Goal: Task Accomplishment & Management: Manage account settings

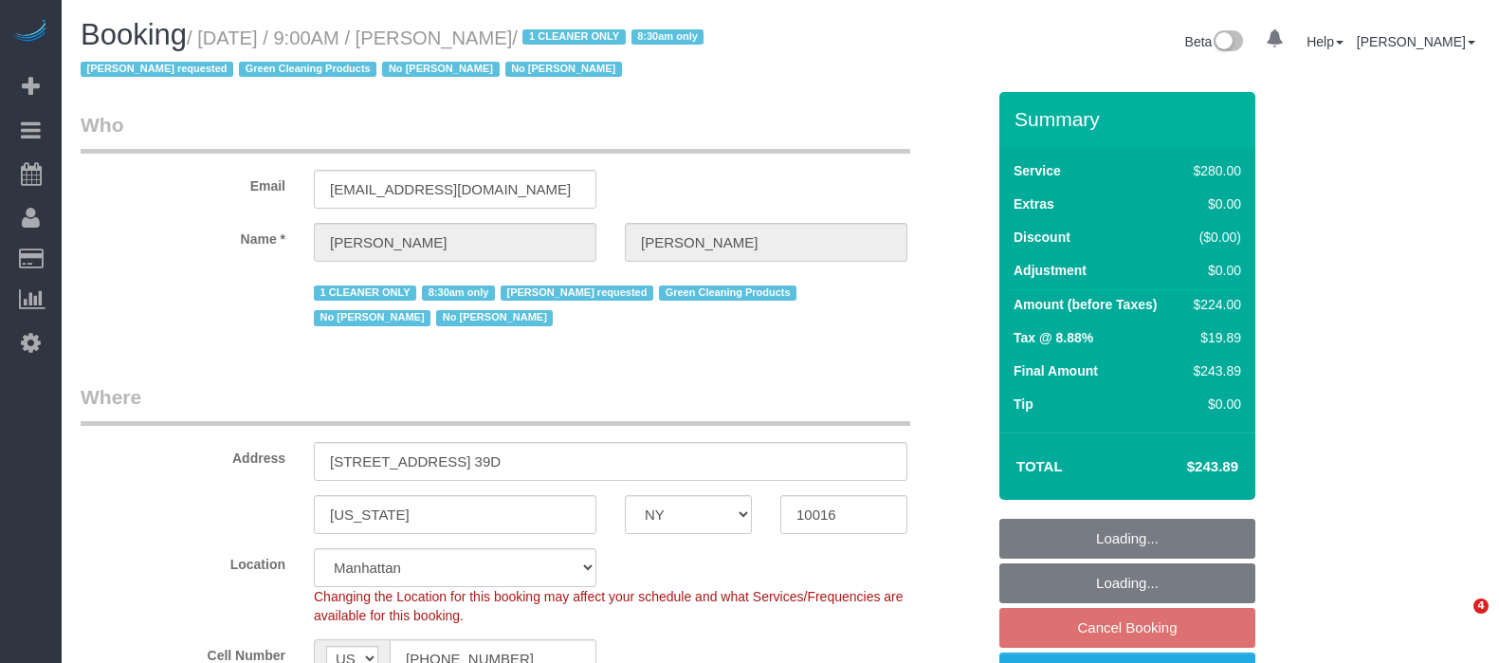
select select "NY"
select select "210"
select select "spot2"
select select "number:89"
select select "number:90"
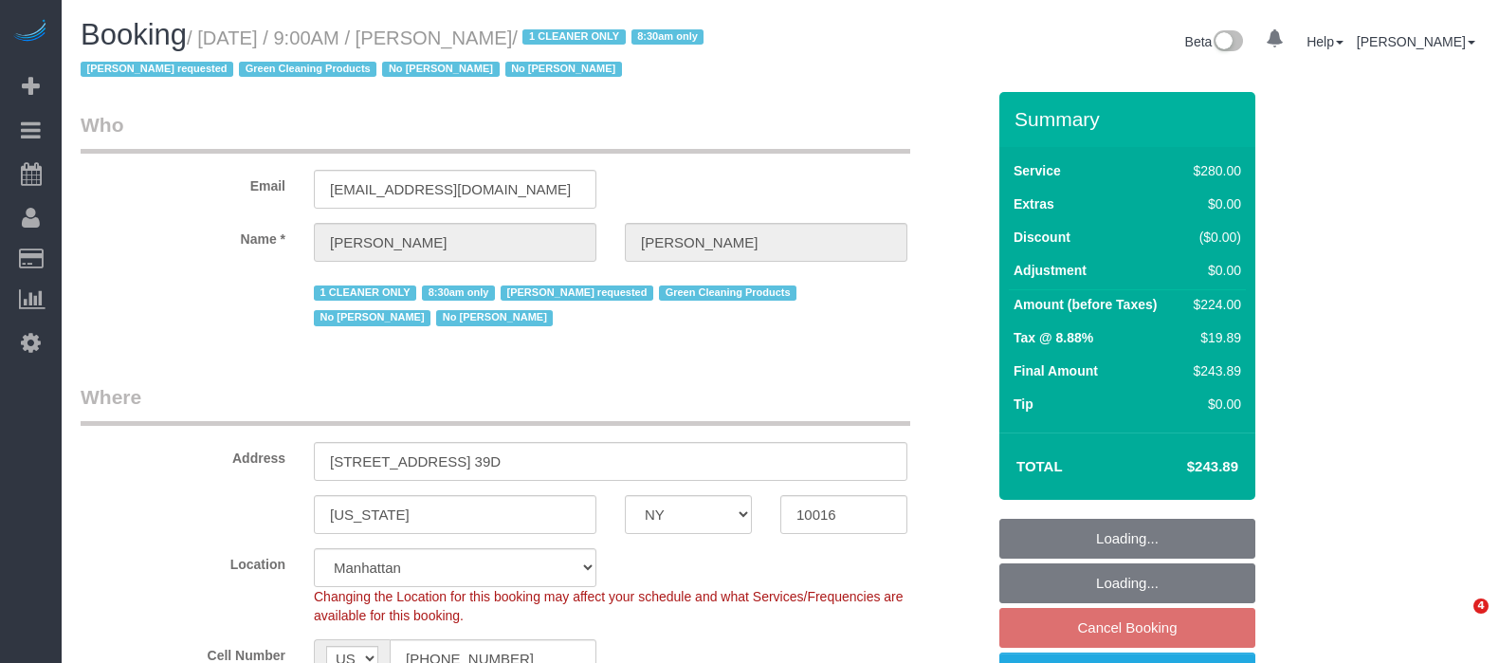
select select "number:15"
select select "number:5"
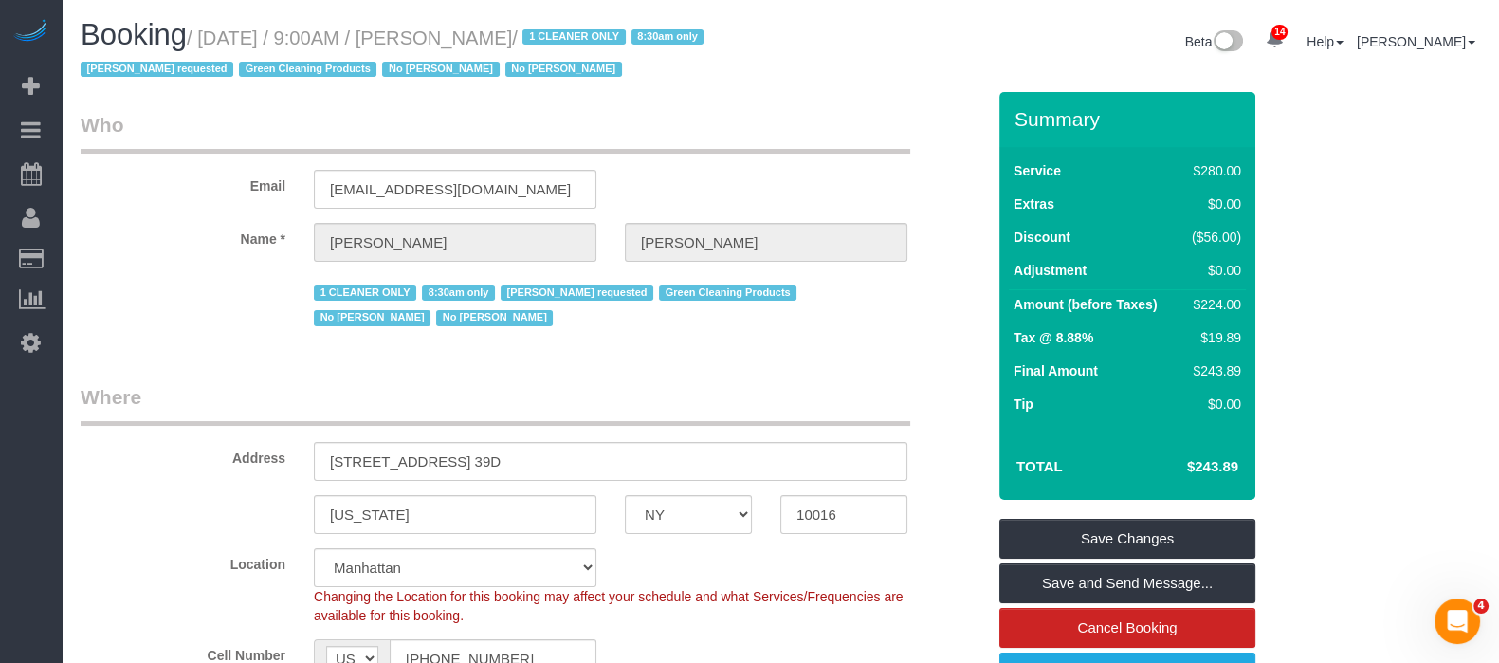
drag, startPoint x: 204, startPoint y: 39, endPoint x: 594, endPoint y: 40, distance: 389.7
click at [594, 40] on small "/ September 09, 2025 / 9:00AM / Sheila Murthy / 1 CLEANER ONLY 8:30am only Ana …" at bounding box center [395, 54] width 629 height 53
copy small "September 09, 2025 / 9:00AM / Sheila Murthy"
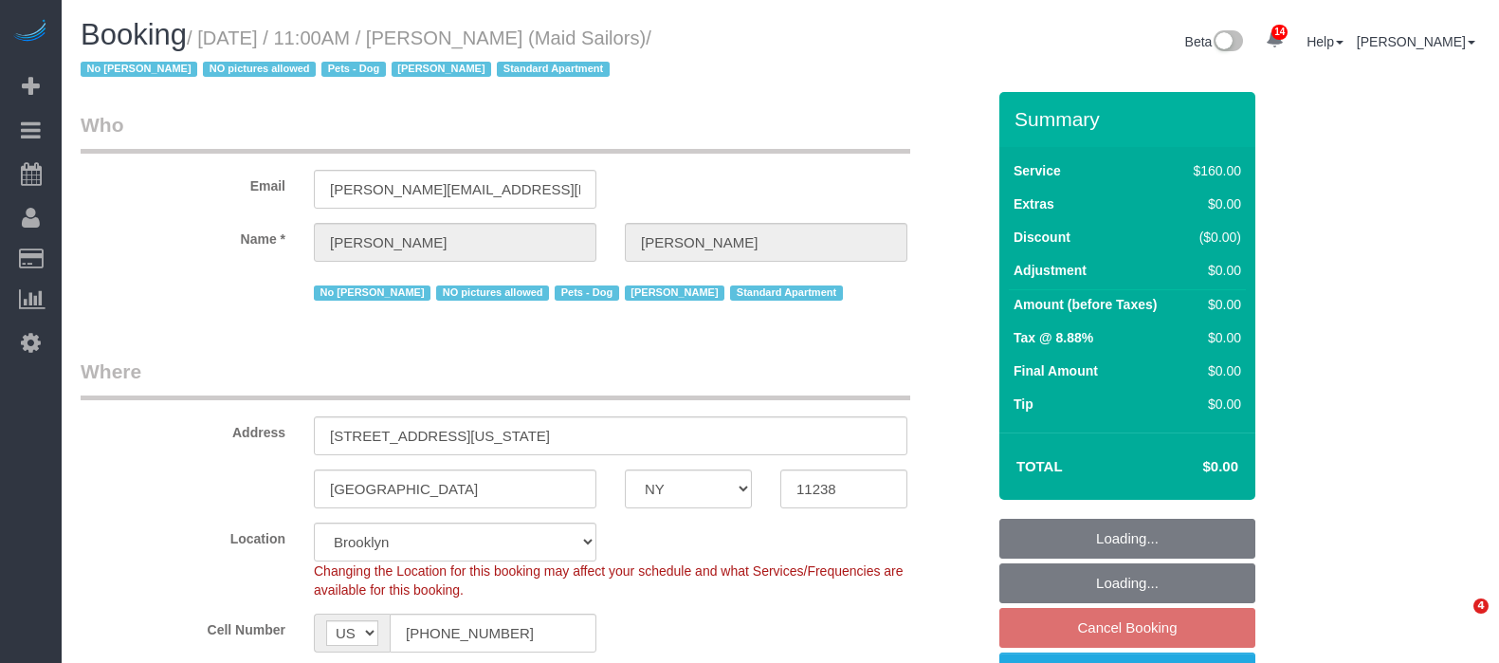
select select "NY"
select select "spot64"
select select "number:89"
select select "number:90"
select select "number:13"
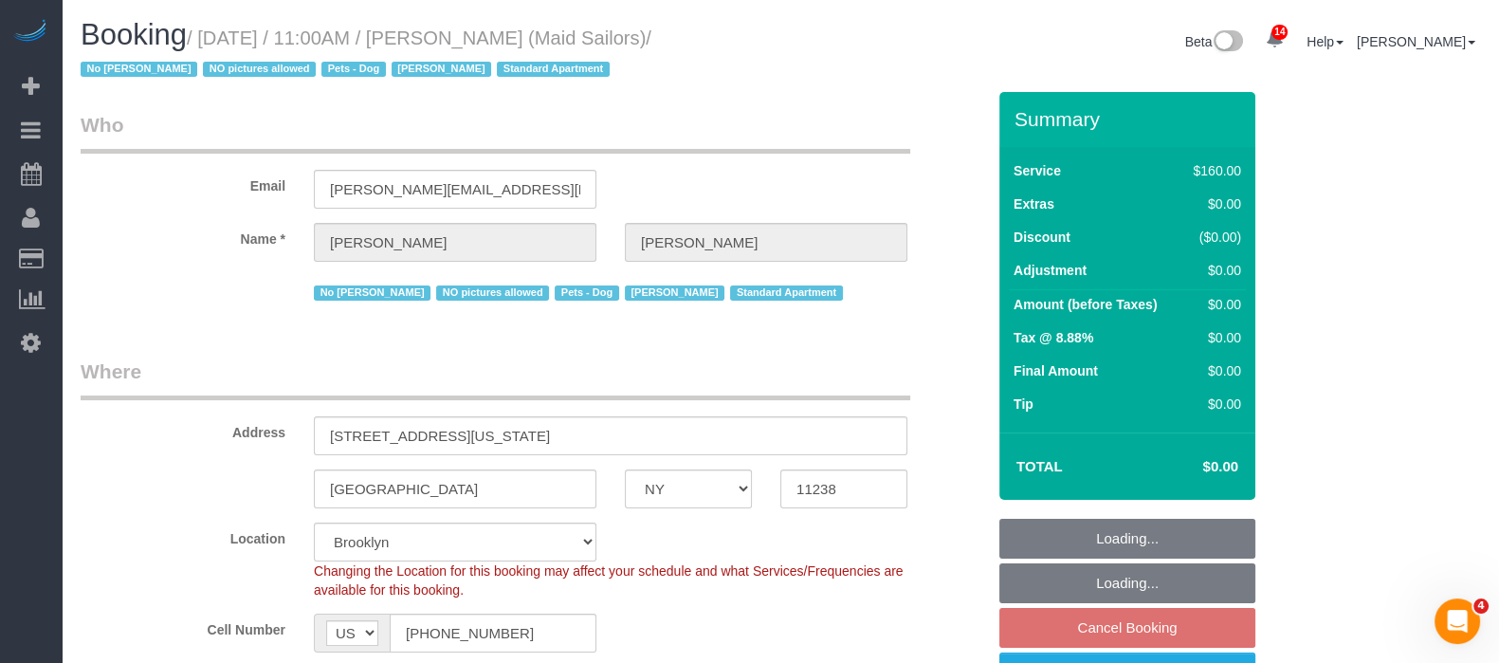
select select "number:5"
select select "object:9550"
select select "string:stripe-pm_1HYyxo4VGloSiKo7NdbNV4bg"
select select "spot124"
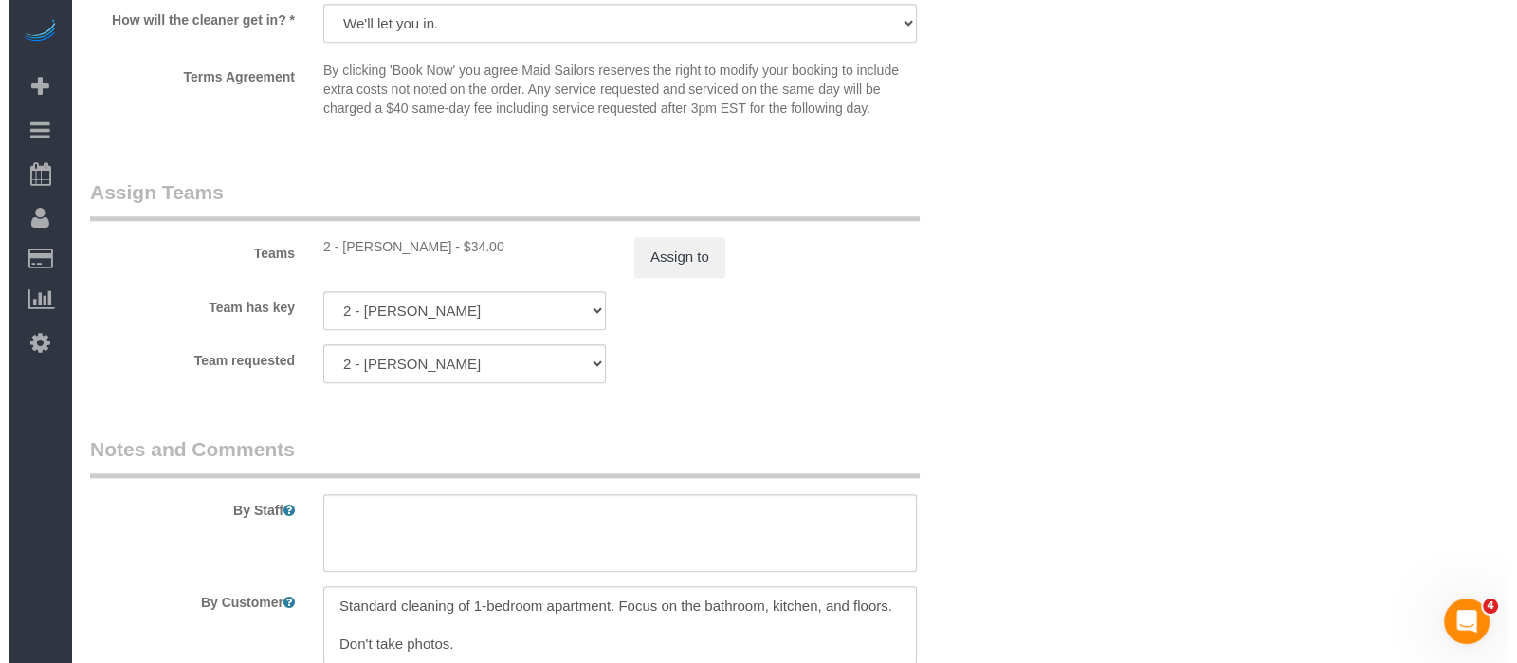
scroll to position [2015, 0]
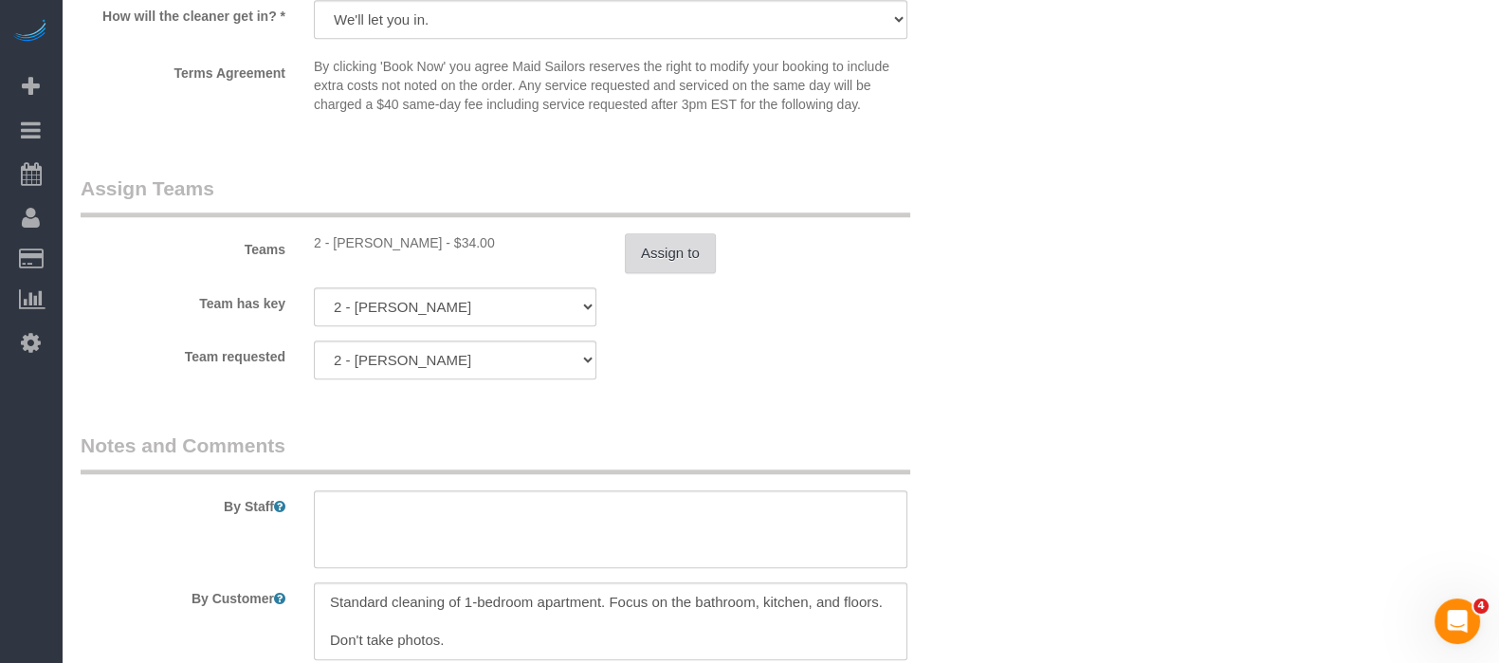
click at [676, 252] on button "Assign to" at bounding box center [670, 253] width 91 height 40
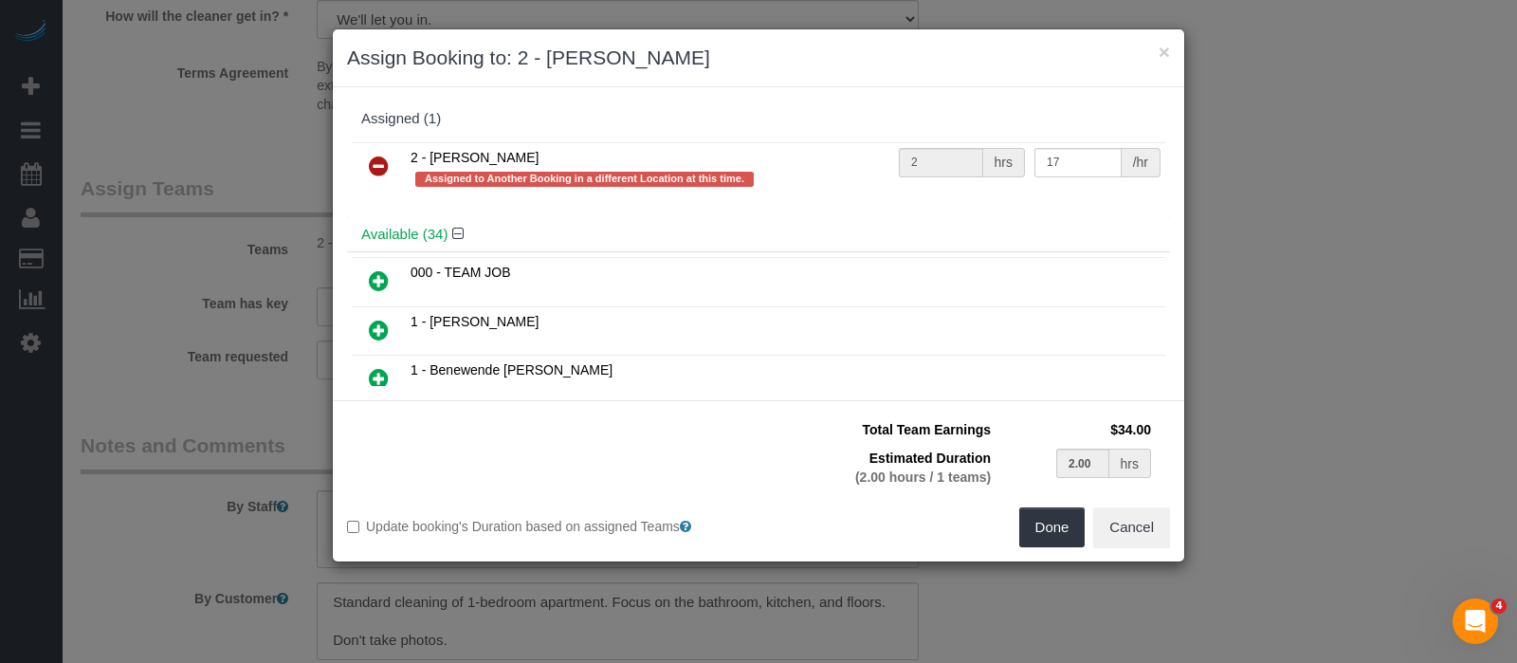
click at [380, 165] on icon at bounding box center [379, 166] width 20 height 23
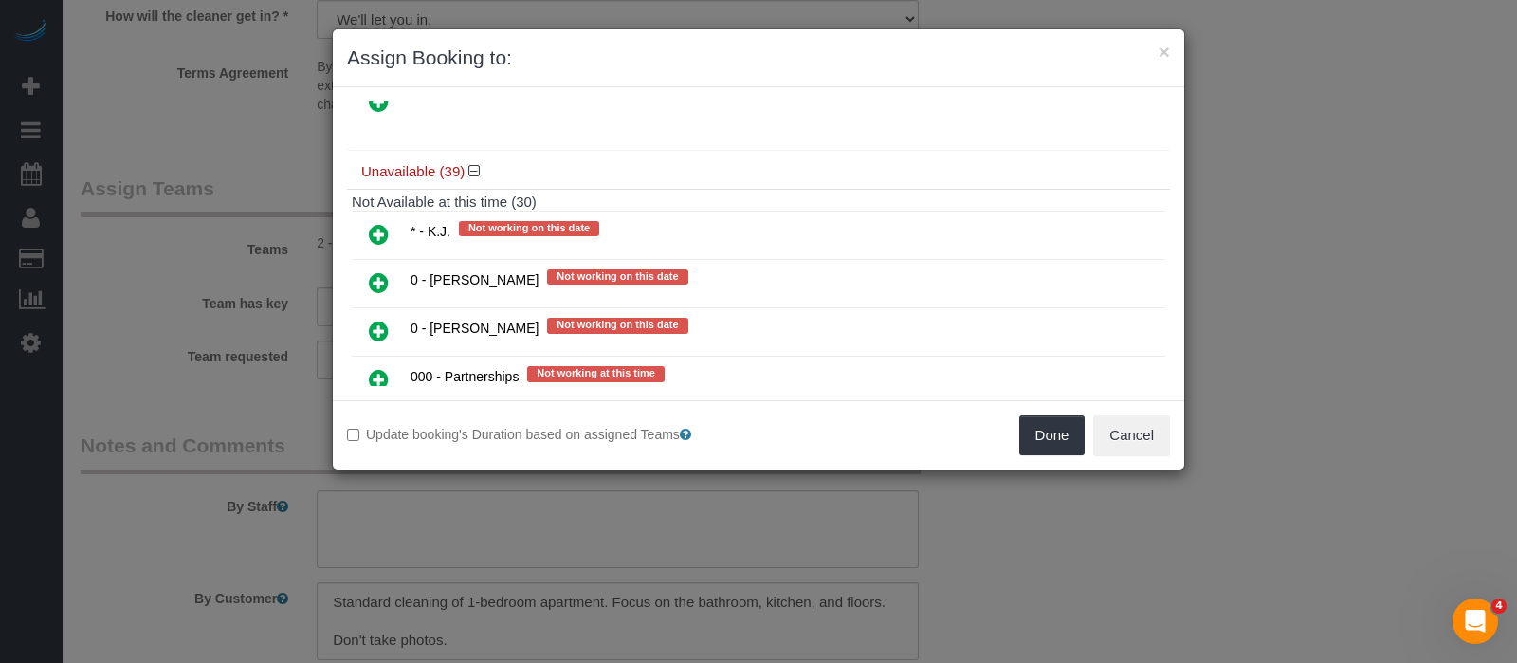
scroll to position [1896, 0]
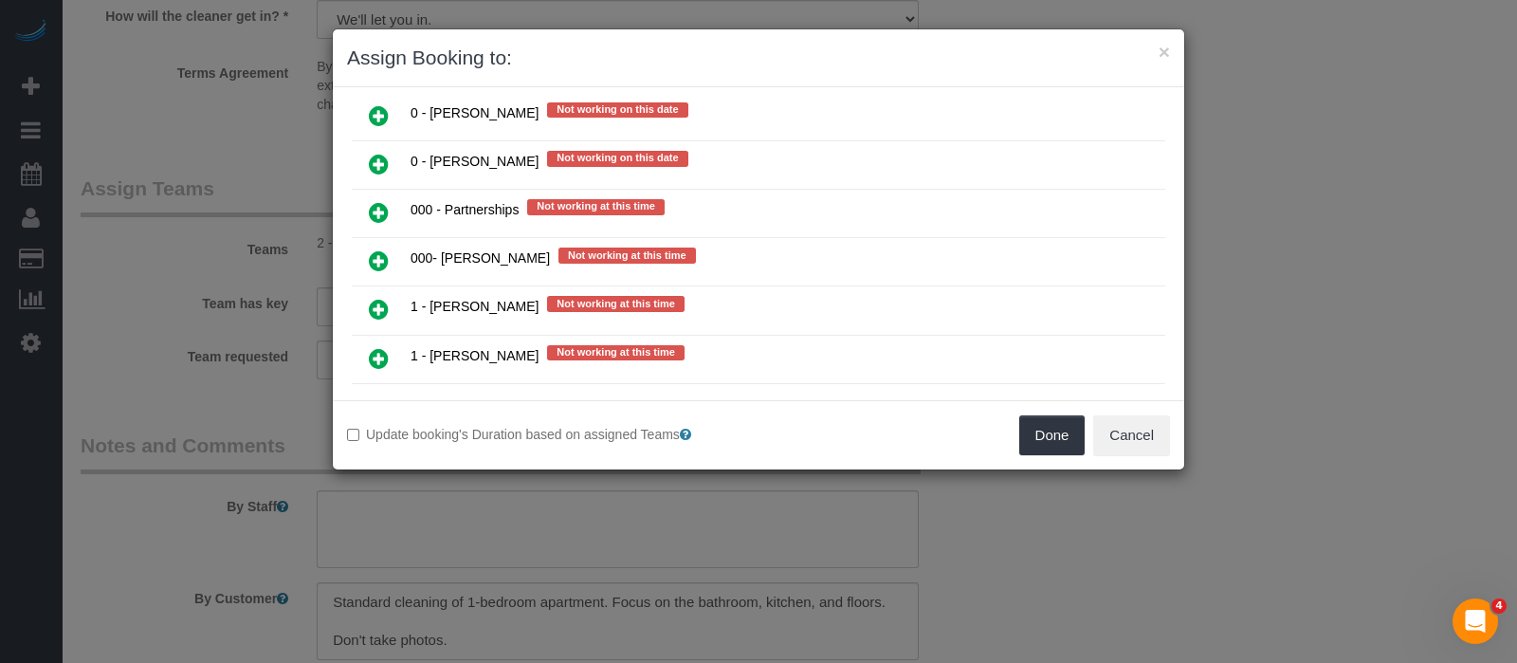
click at [383, 249] on icon at bounding box center [379, 260] width 20 height 23
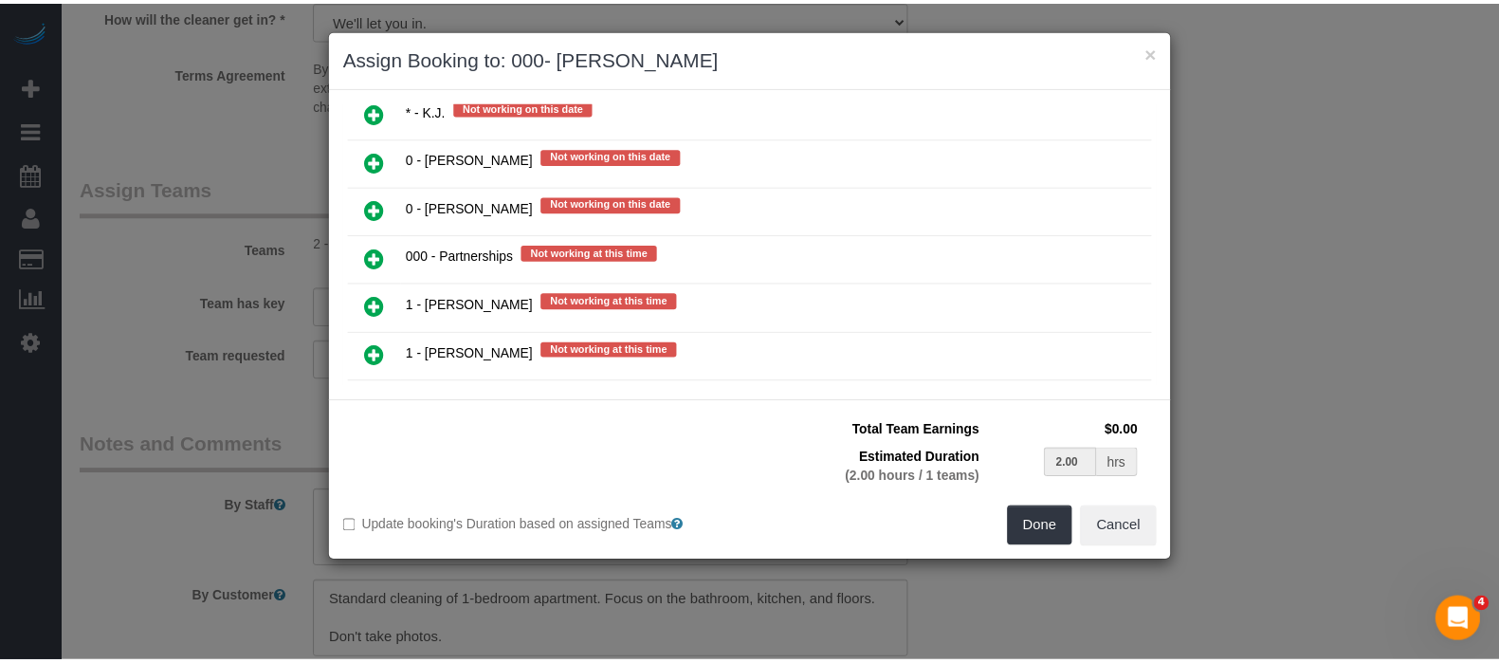
scroll to position [1939, 0]
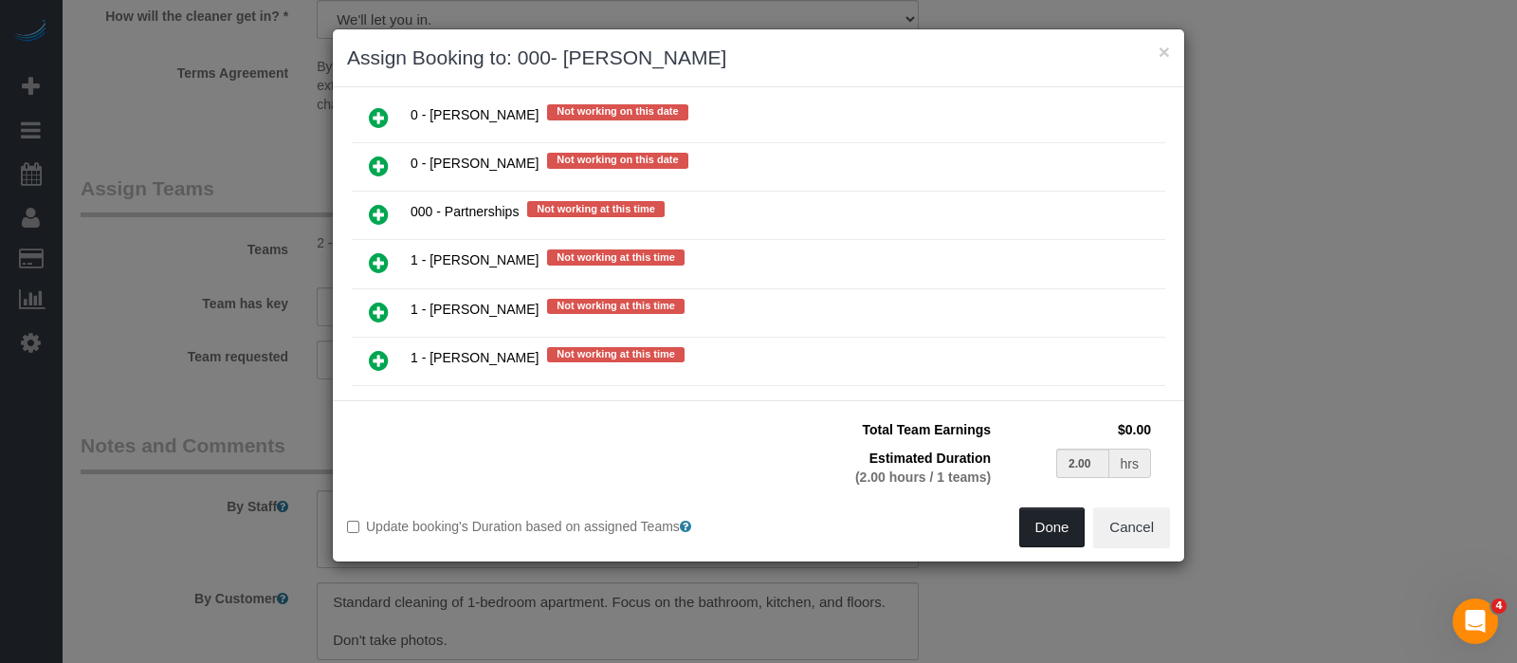
click at [1049, 526] on button "Done" at bounding box center [1052, 527] width 66 height 40
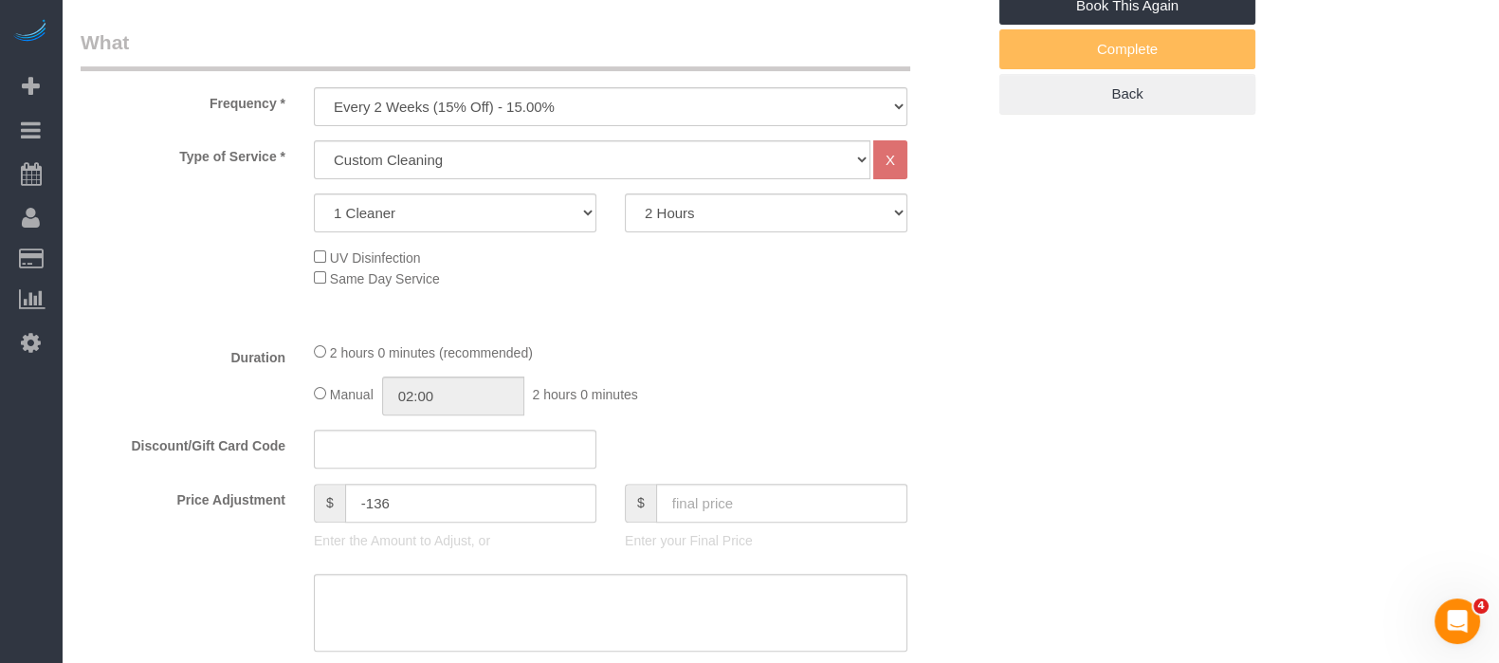
scroll to position [118, 0]
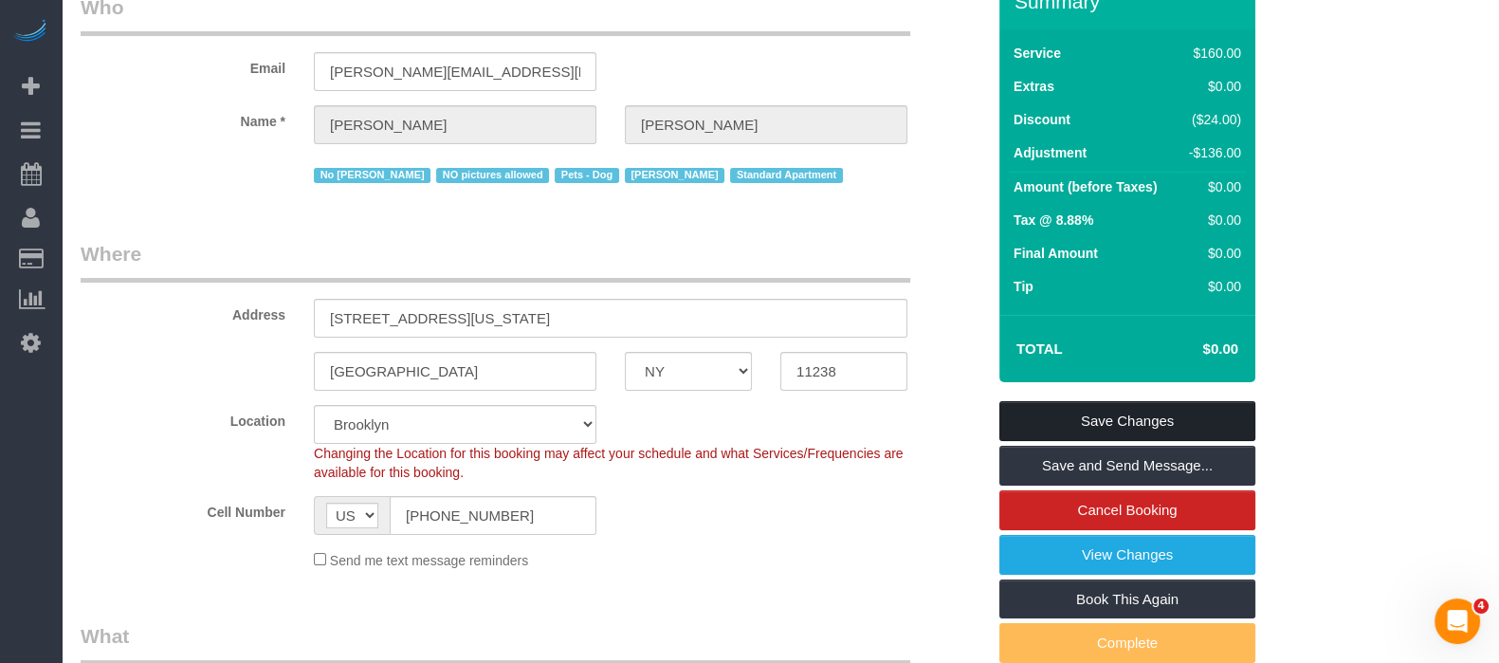
click at [1186, 424] on link "Save Changes" at bounding box center [1127, 421] width 256 height 40
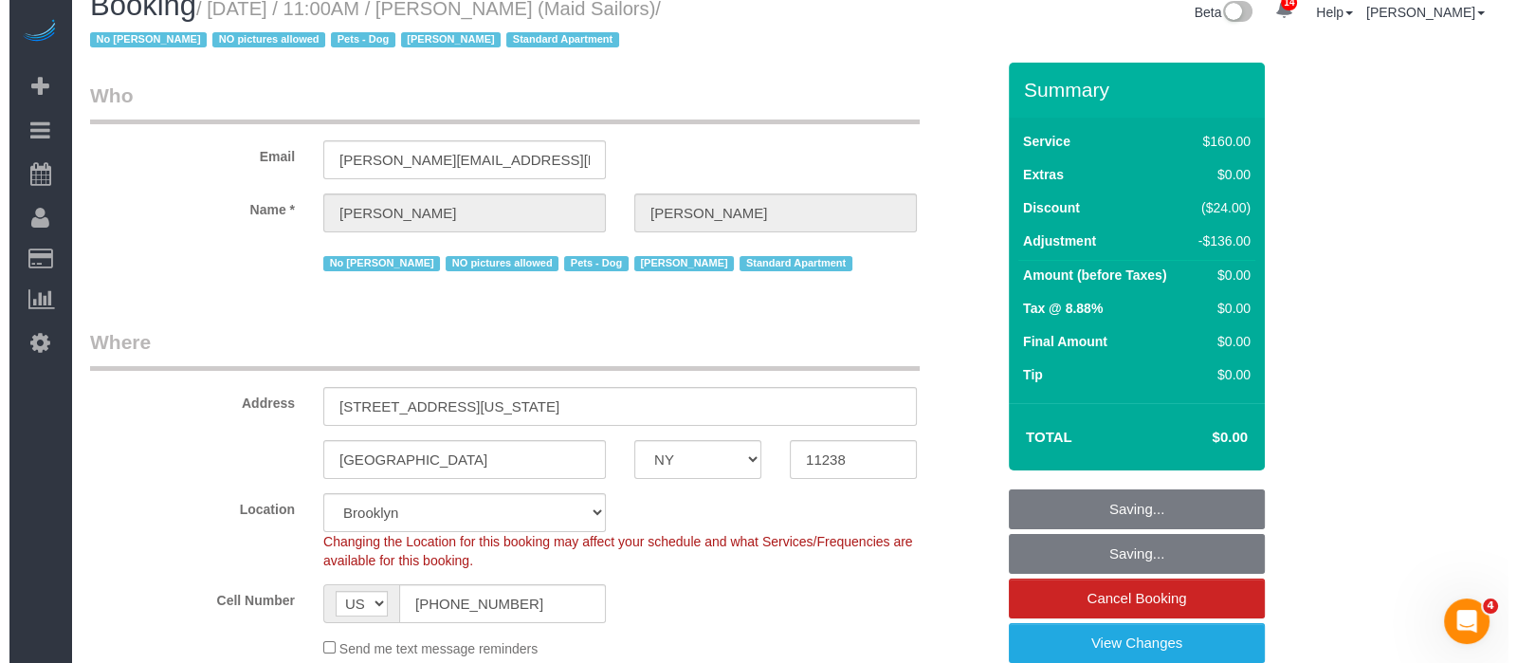
scroll to position [0, 0]
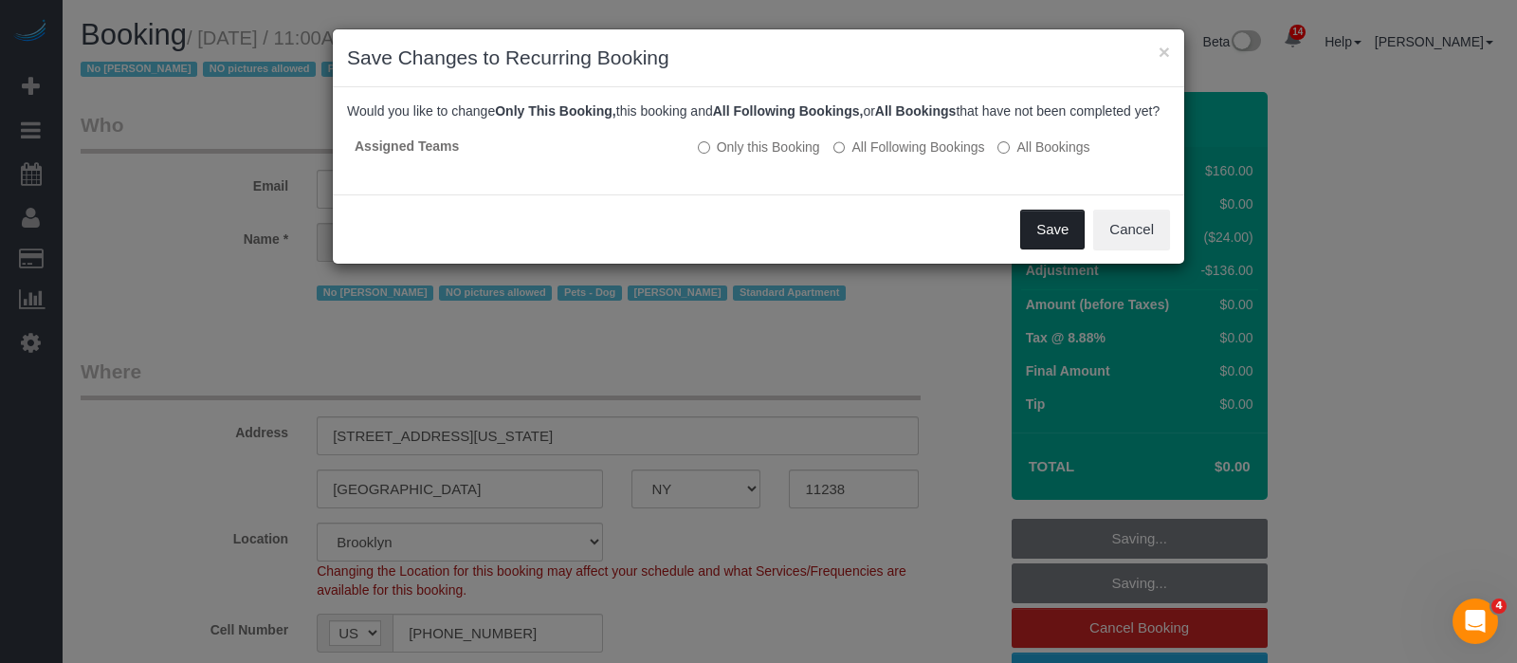
click at [1049, 247] on button "Save" at bounding box center [1052, 230] width 64 height 40
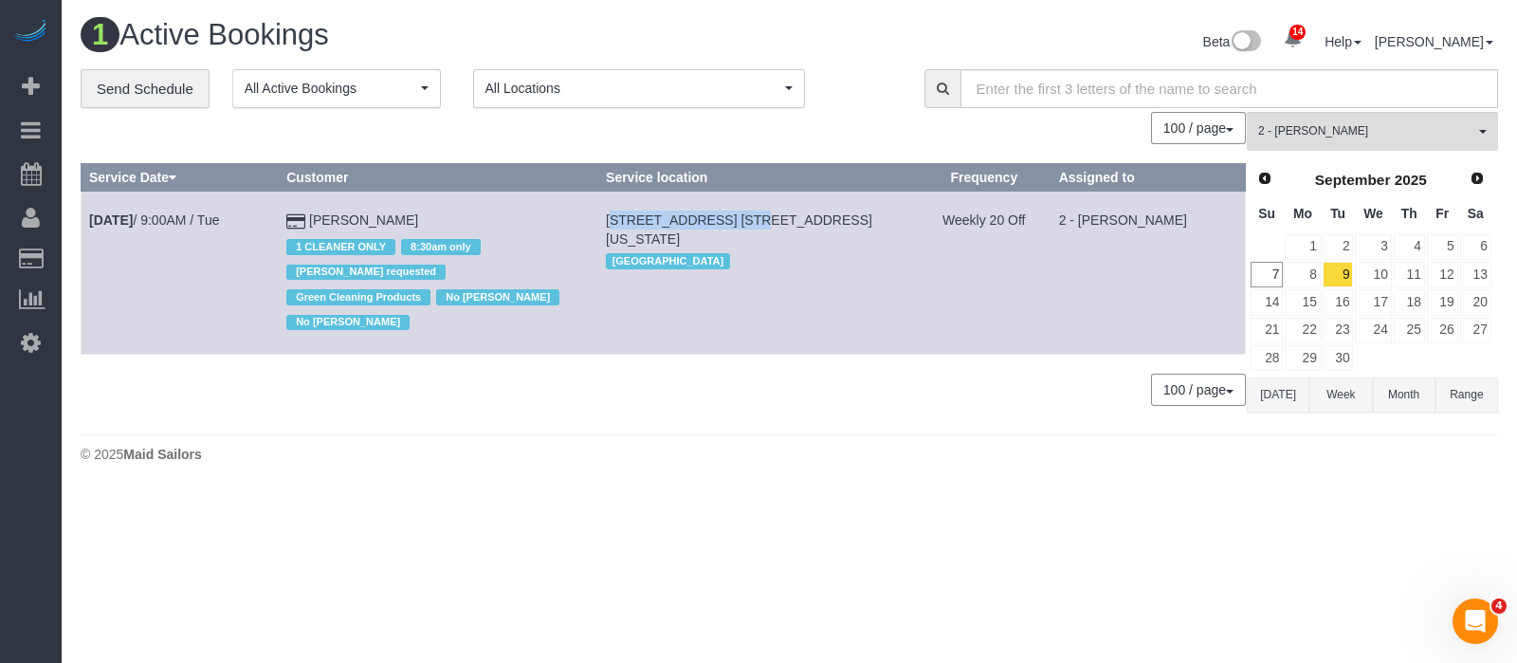
drag, startPoint x: 624, startPoint y: 210, endPoint x: 741, endPoint y: 219, distance: 117.0
click at [741, 219] on td "[STREET_ADDRESS] [STREET_ADDRESS][US_STATE] [GEOGRAPHIC_DATA]" at bounding box center [758, 273] width 320 height 163
copy span "[STREET_ADDRESS],"
click at [1383, 277] on link "10" at bounding box center [1373, 275] width 36 height 26
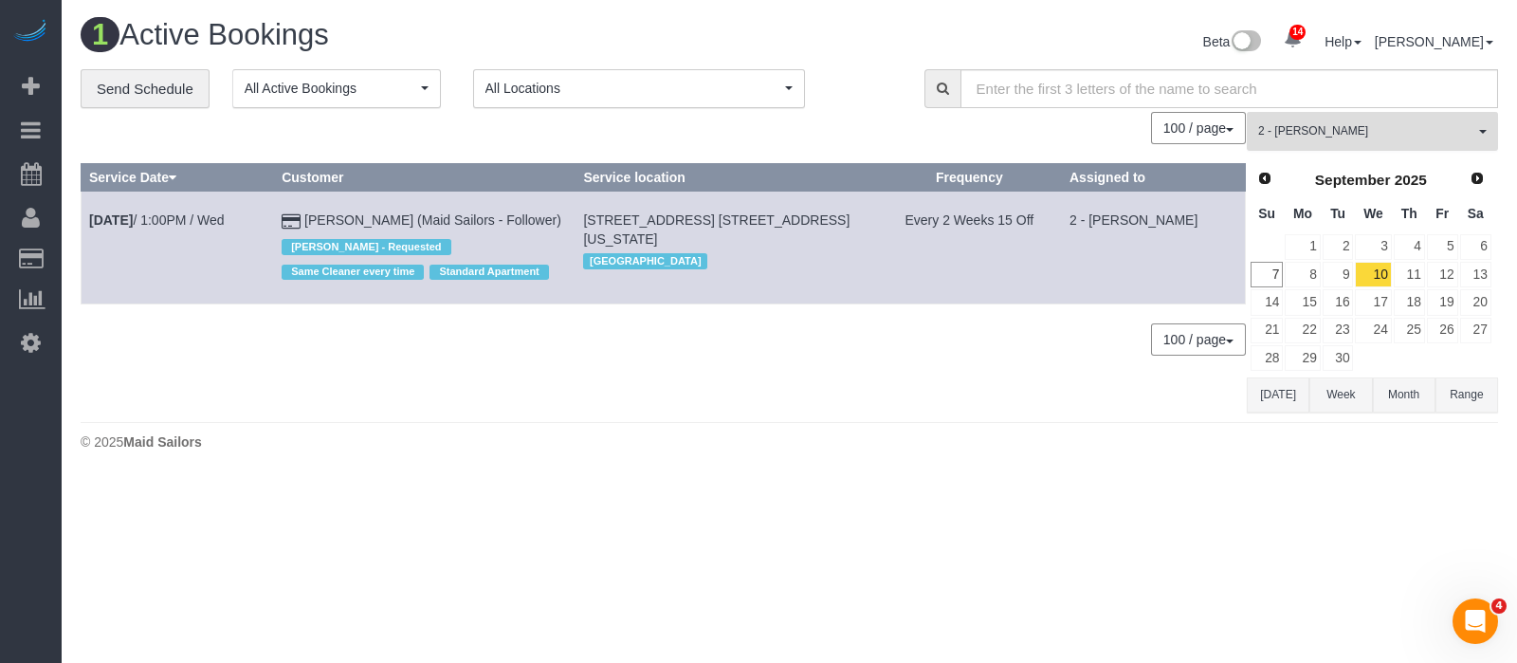
drag, startPoint x: 1473, startPoint y: 128, endPoint x: 1463, endPoint y: 150, distance: 23.8
click at [1473, 127] on span "2 - [PERSON_NAME]" at bounding box center [1366, 131] width 216 height 16
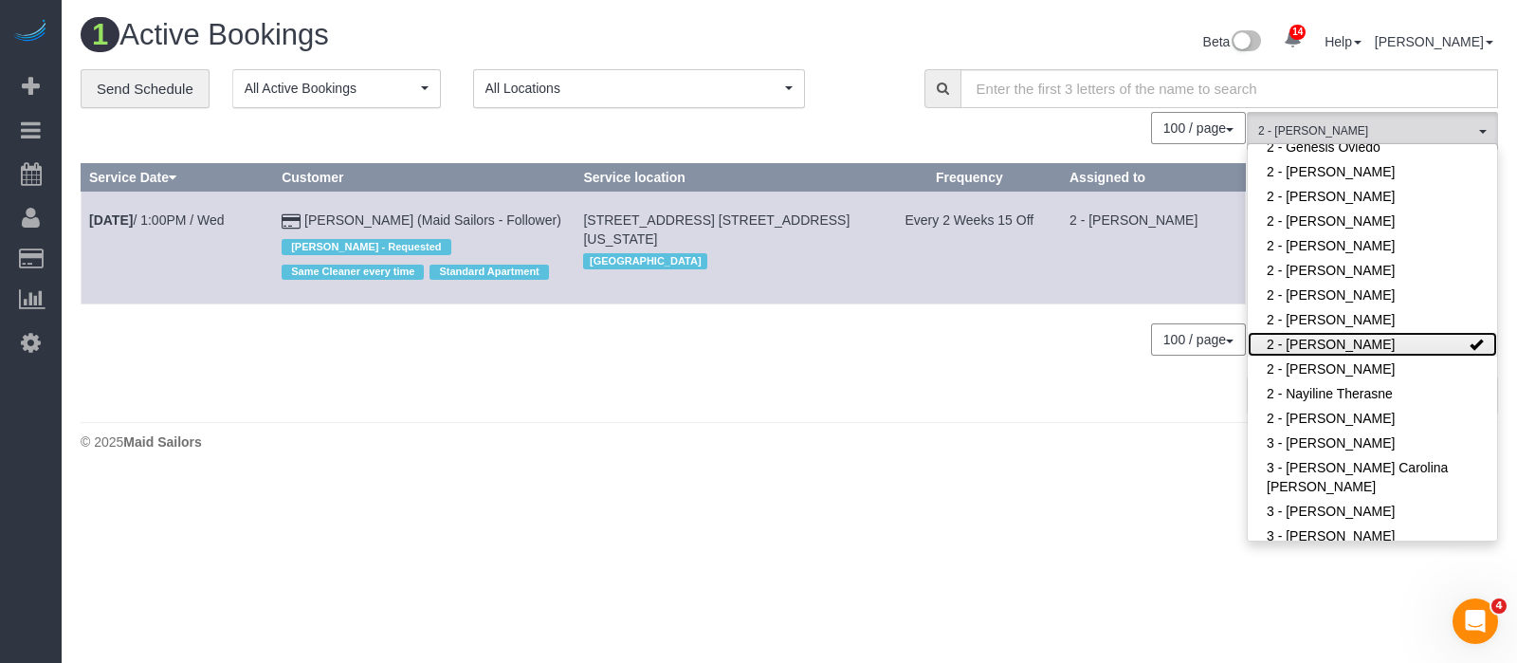
click at [1450, 339] on link "2 - [PERSON_NAME]" at bounding box center [1372, 344] width 249 height 25
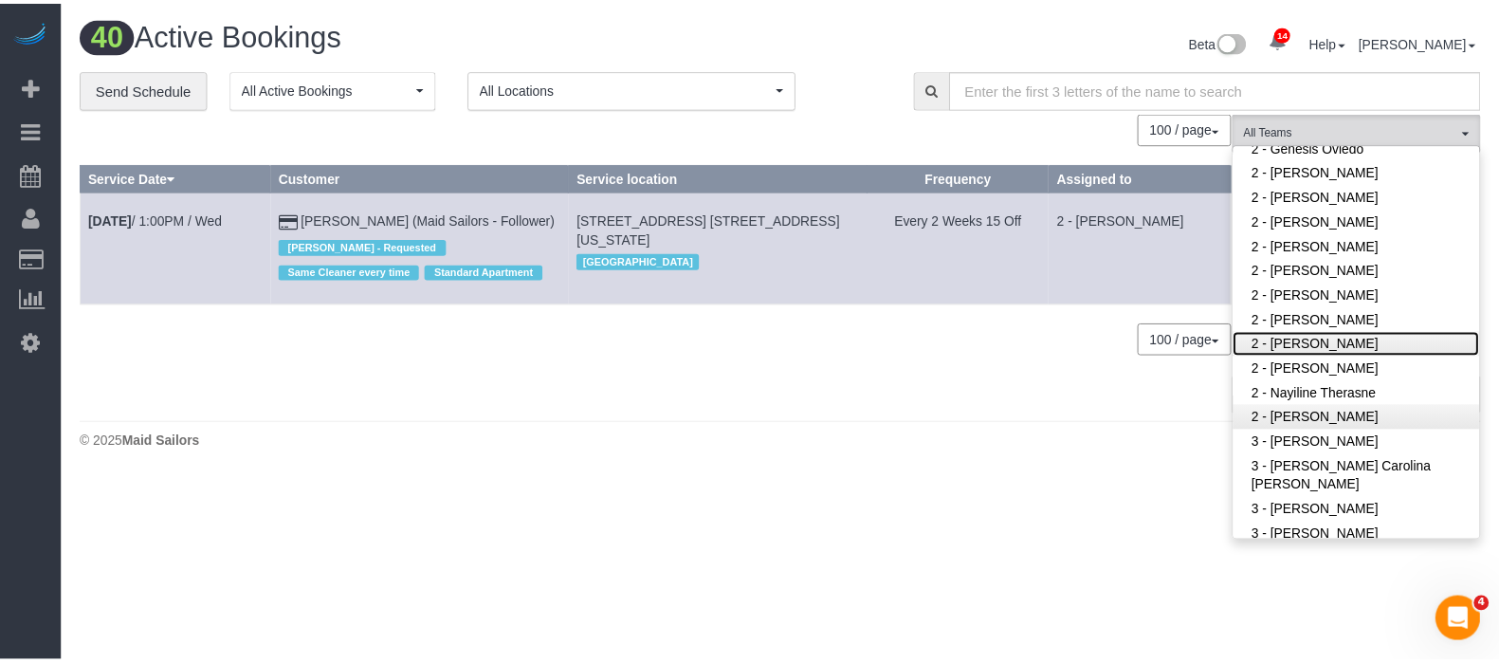
scroll to position [1447, 0]
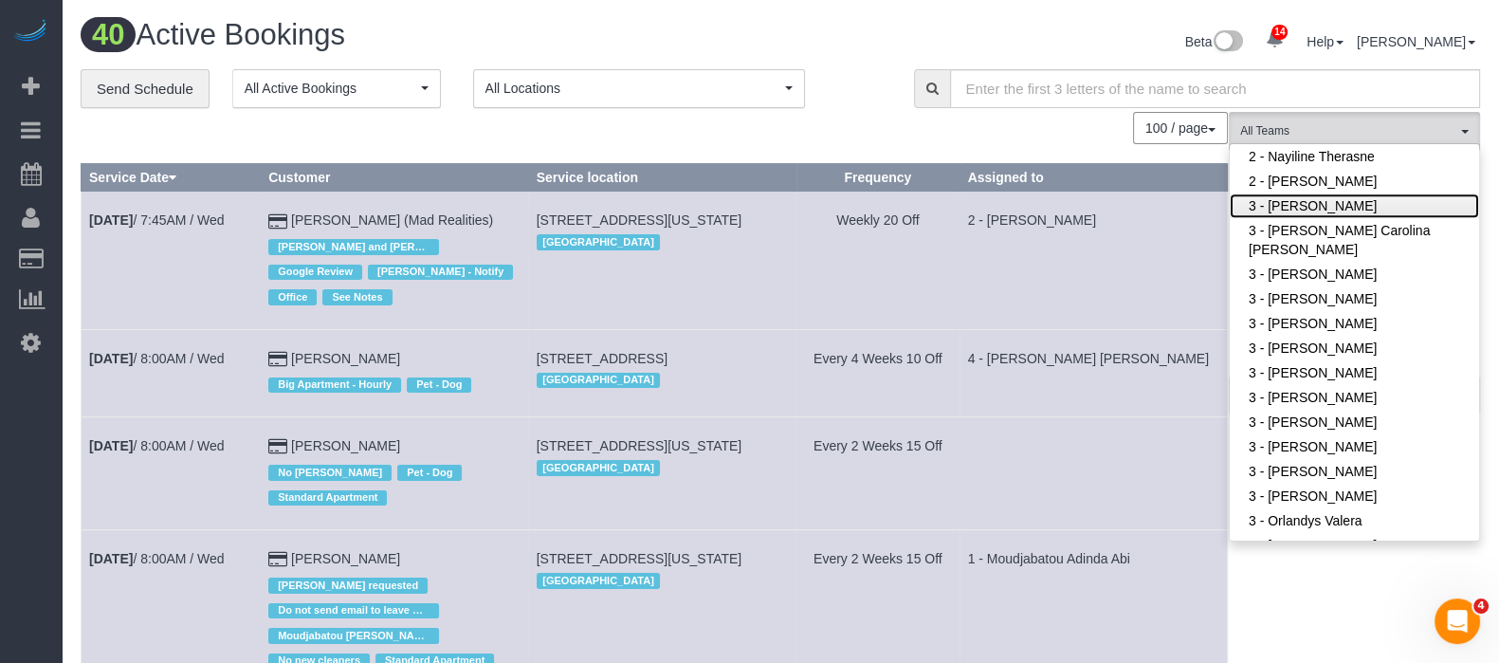
click at [1362, 197] on link "3 - [PERSON_NAME]" at bounding box center [1354, 205] width 249 height 25
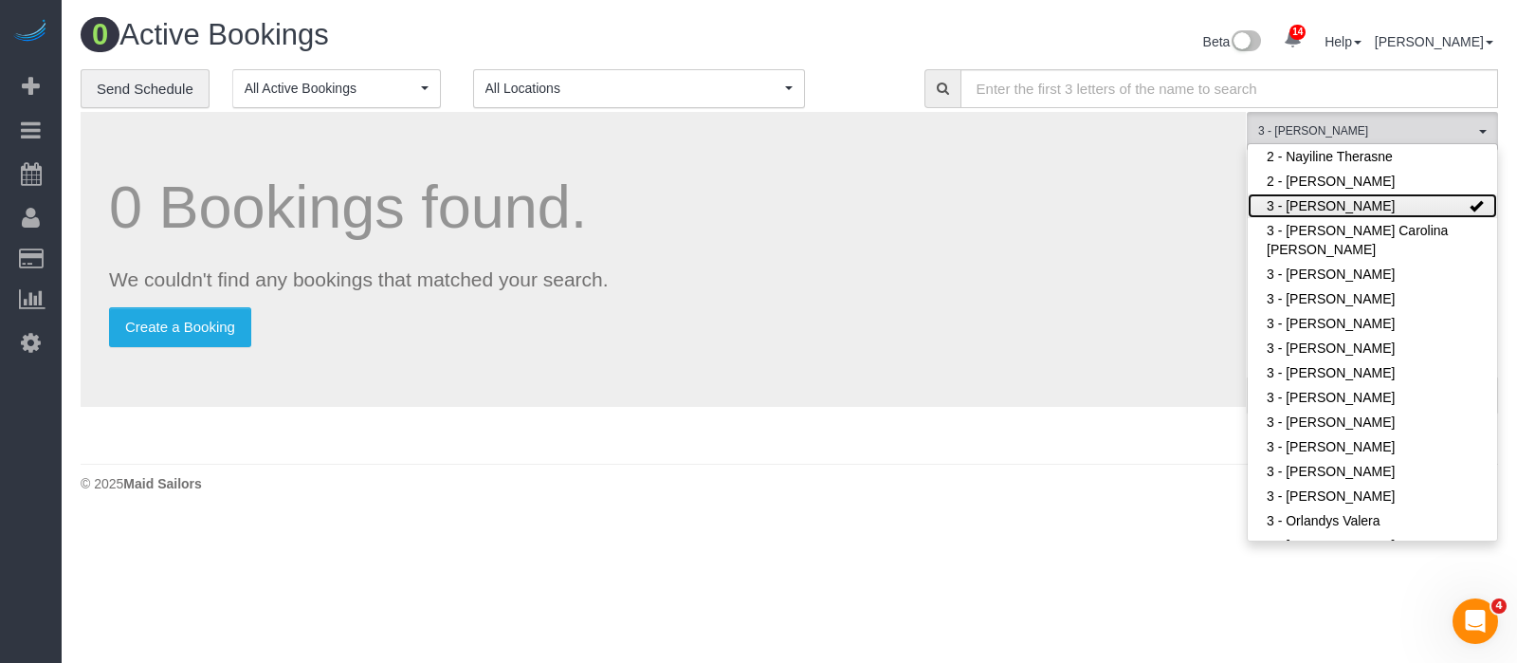
click at [1370, 211] on link "3 - [PERSON_NAME]" at bounding box center [1372, 205] width 249 height 25
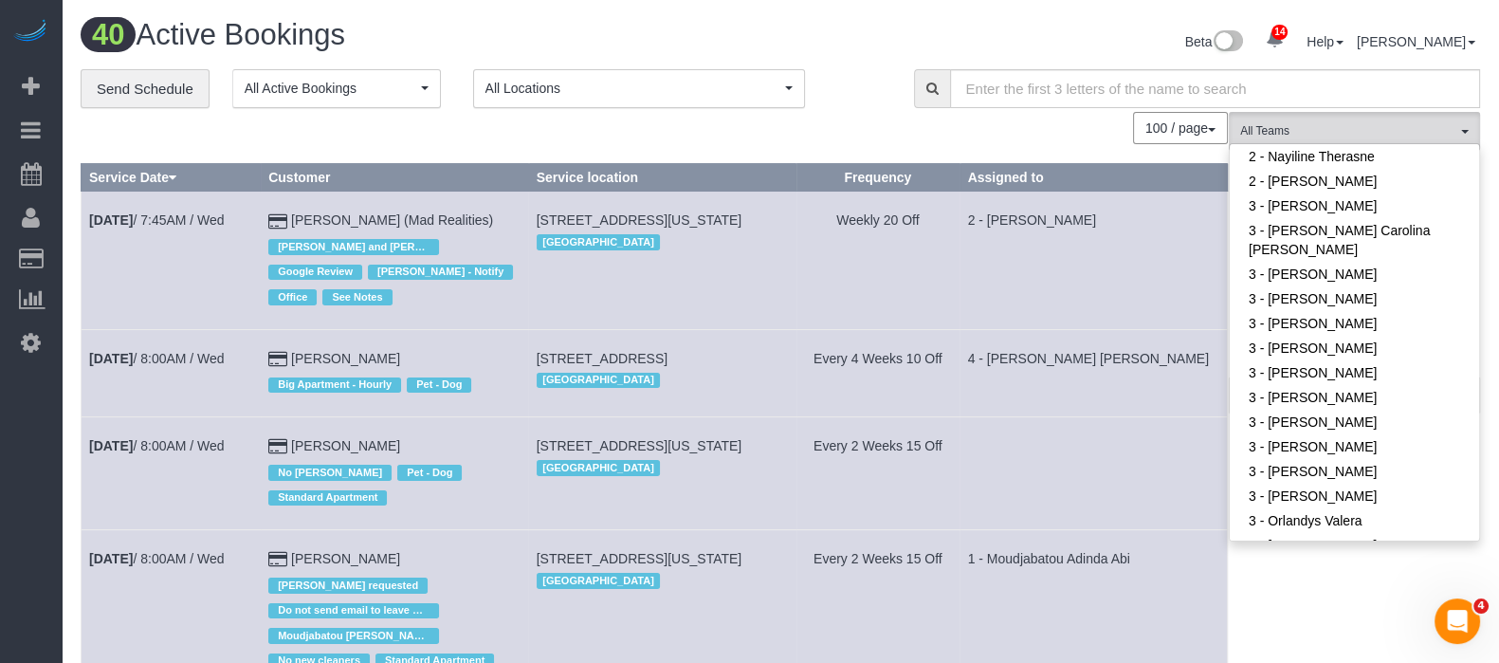
click at [838, 32] on div "Beta 14 Your Notifications You have 0 alerts × You have 2 to charge for [DATE] …" at bounding box center [1137, 44] width 714 height 50
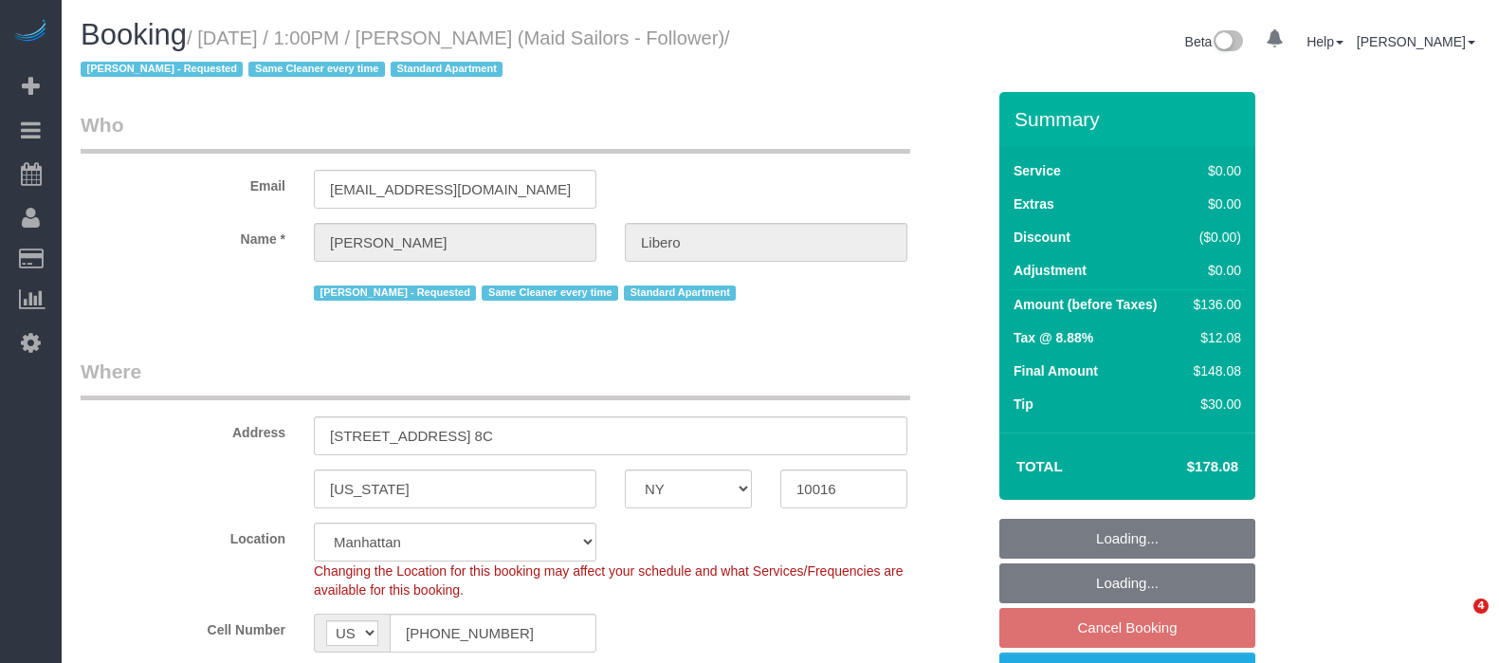
select select "NY"
select select "1"
select select "number:57"
select select "number:90"
select select "number:15"
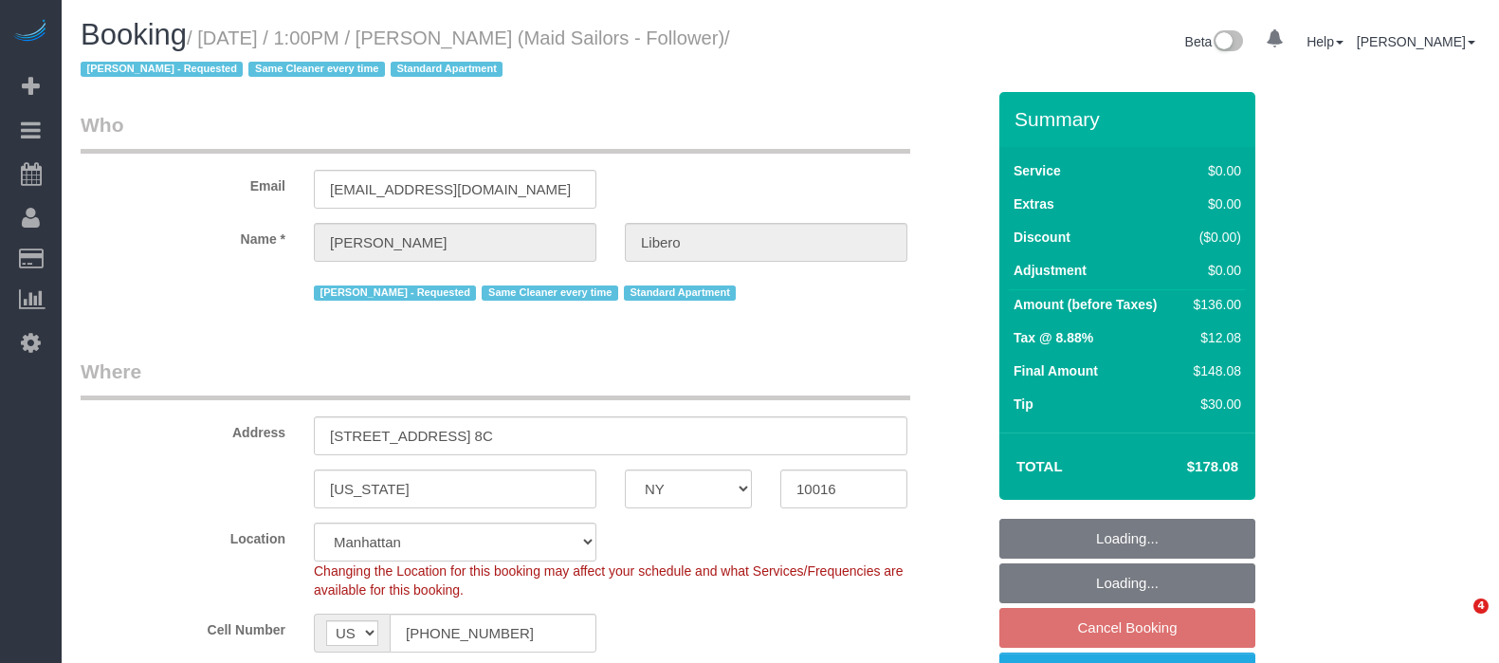
select select "number:6"
select select "spot6"
